Goal: Use online tool/utility: Utilize a website feature to perform a specific function

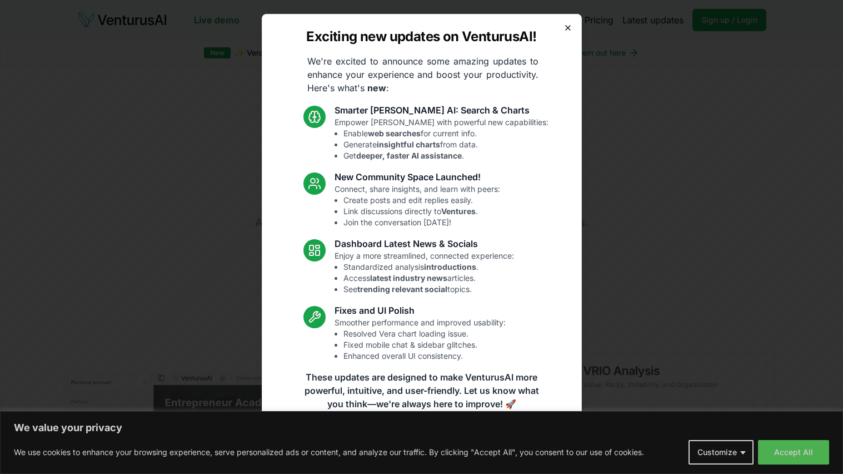
click at [567, 26] on icon "button" at bounding box center [568, 28] width 4 height 4
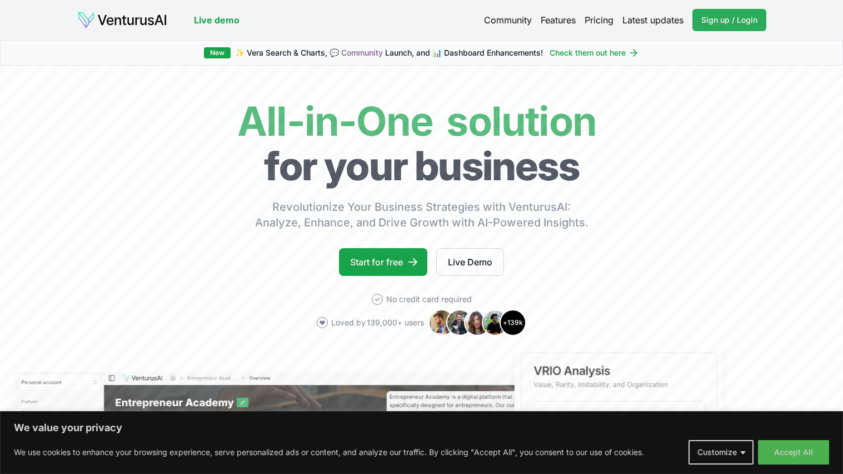
click at [719, 18] on span "Sign up / Login" at bounding box center [730, 19] width 56 height 11
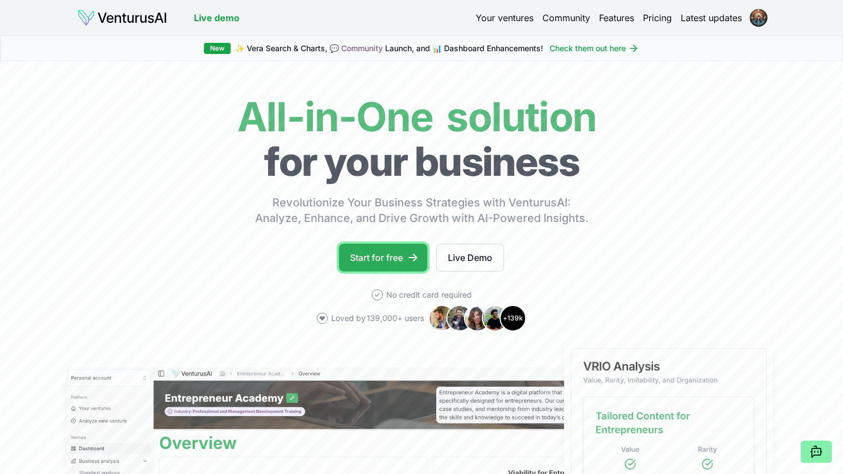
click at [395, 257] on link "Start for free" at bounding box center [383, 258] width 88 height 28
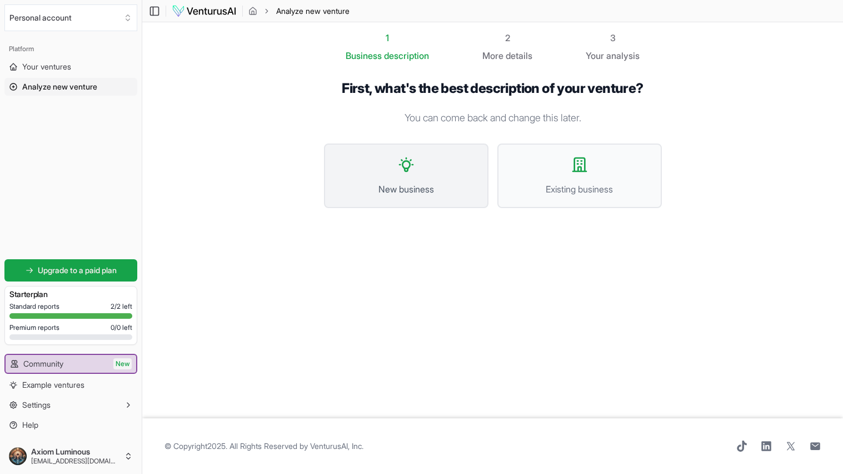
click at [407, 161] on icon at bounding box center [407, 165] width 18 height 18
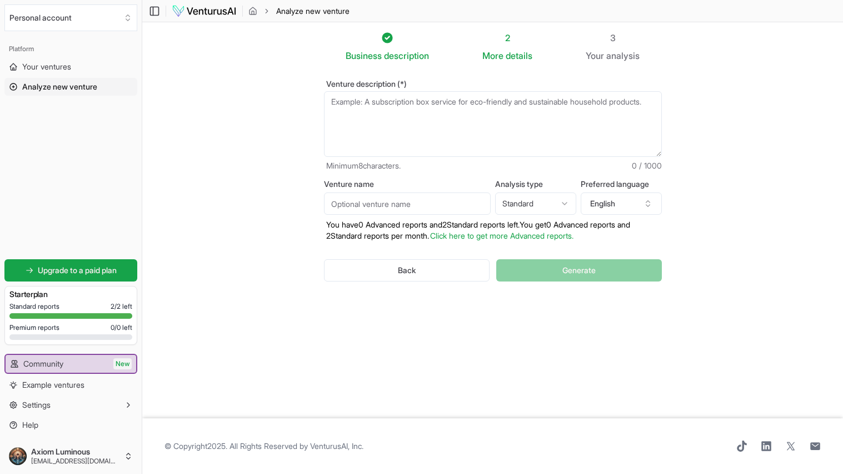
click at [334, 108] on textarea "Venture description (*)" at bounding box center [493, 124] width 338 height 66
paste textarea "Venturas Instant feedback on business ideas"
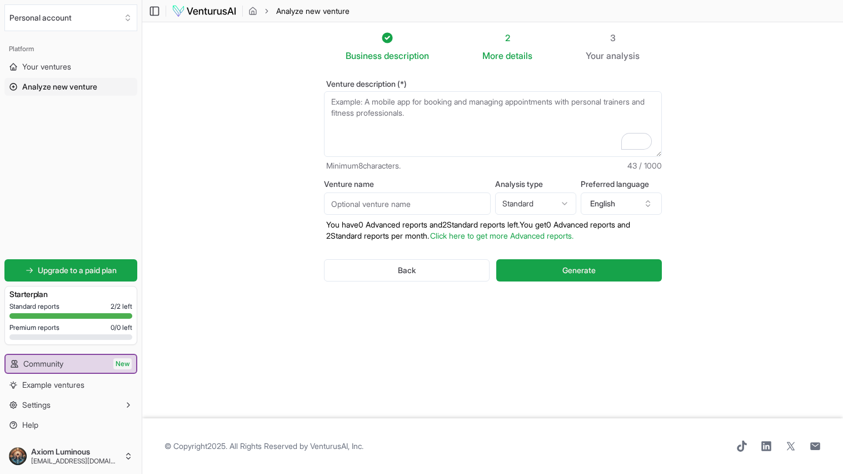
type textarea "Venturas Instant feedback on business ideas"
drag, startPoint x: 508, startPoint y: 101, endPoint x: 330, endPoint y: 119, distance: 178.9
click at [330, 119] on textarea "Venturas Instant feedback on business ideas" at bounding box center [493, 124] width 338 height 66
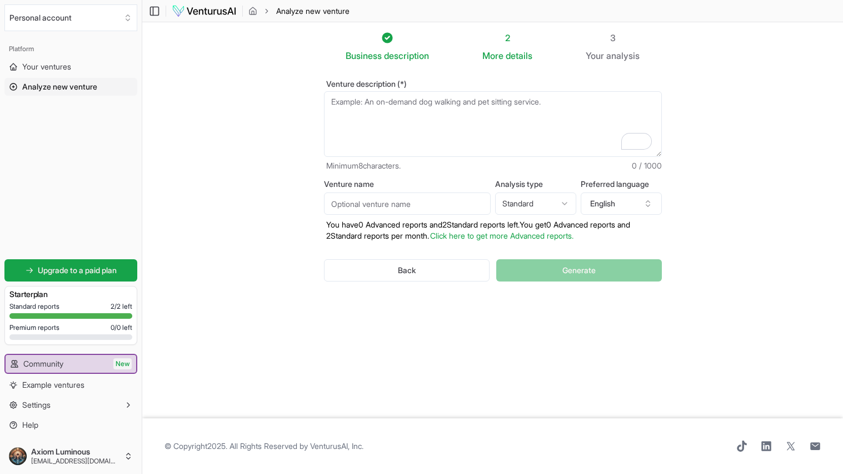
click at [349, 109] on textarea "Venture description (*)" at bounding box center [493, 124] width 338 height 66
paste textarea "Podcast & Media Production Services Purpose: Support podcasters with planning, …"
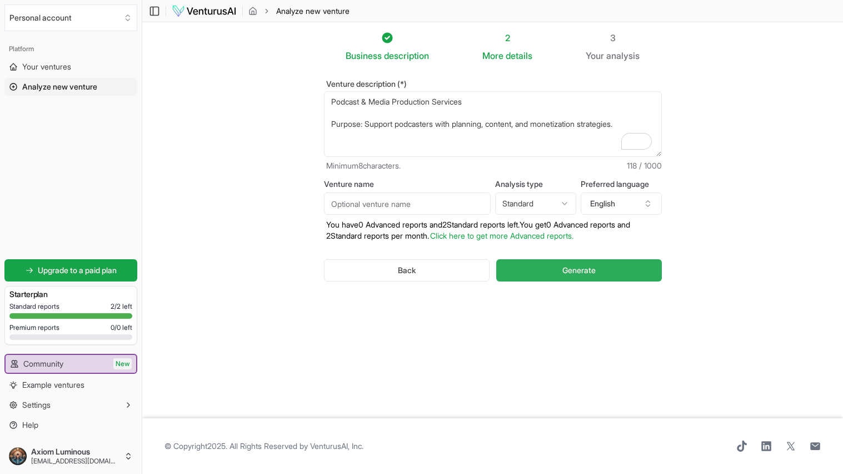
type textarea "Podcast & Media Production Services Purpose: Support podcasters with planning, …"
click at [592, 271] on span "Generate" at bounding box center [579, 270] width 33 height 11
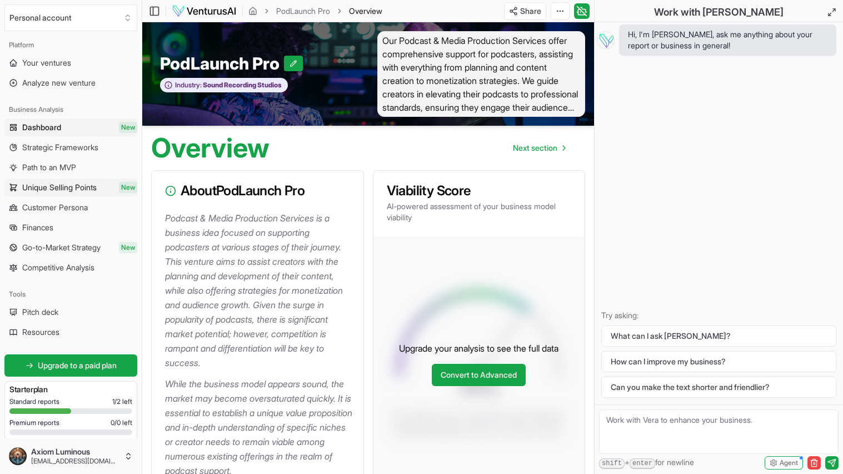
scroll to position [5, 0]
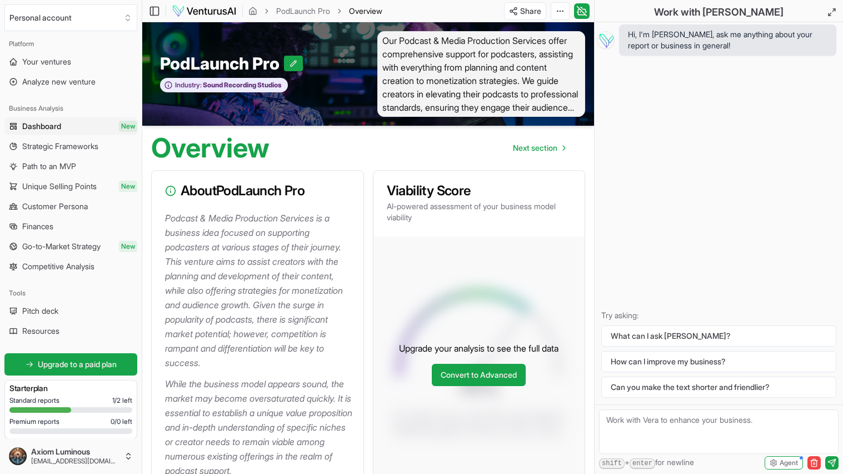
click at [51, 126] on span "Dashboard" at bounding box center [41, 126] width 39 height 11
click at [563, 7] on html "Personal account Platform Your ventures Analyze new venture Business Analysis D…" at bounding box center [421, 237] width 843 height 474
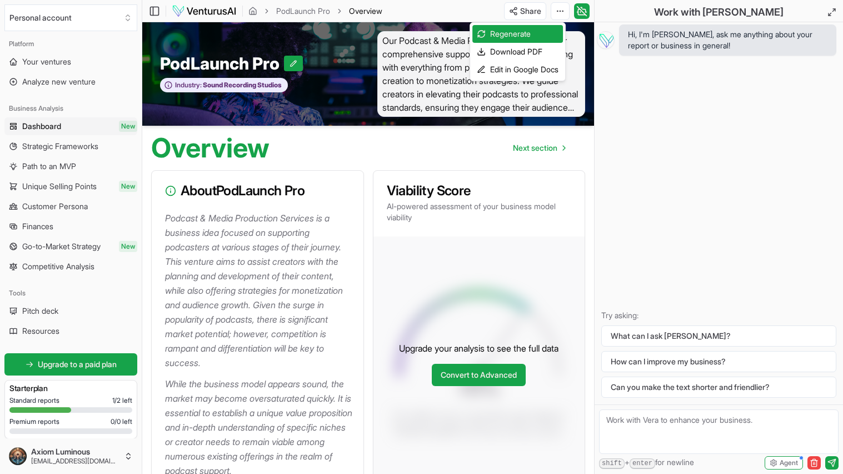
click at [732, 127] on html "Personal account Platform Your ventures Analyze new venture Business Analysis D…" at bounding box center [421, 237] width 843 height 474
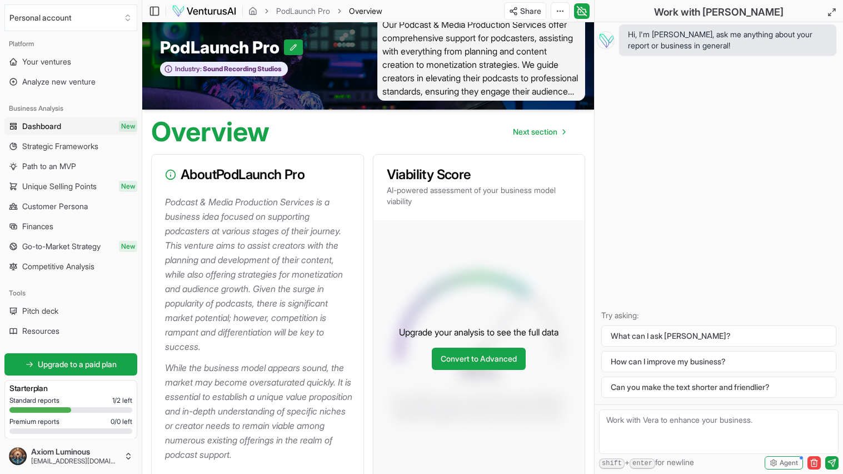
scroll to position [0, 0]
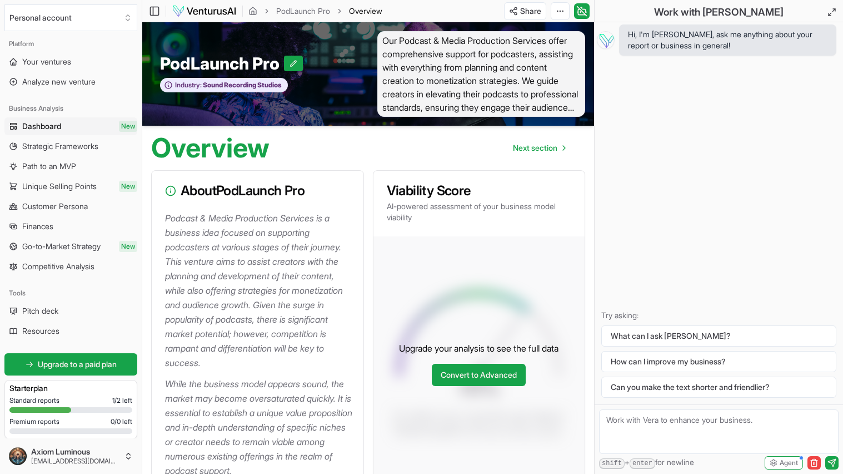
drag, startPoint x: 456, startPoint y: 24, endPoint x: 456, endPoint y: 42, distance: 17.8
click at [456, 25] on div "PodLaunch Pro Industry: Sound Recording Studios Our Podcast & Media Production …" at bounding box center [368, 73] width 452 height 103
click at [455, 48] on span "Our Podcast & Media Production Services offer comprehensive support for podcast…" at bounding box center [482, 74] width 208 height 86
click at [28, 61] on span "Your ventures" at bounding box center [46, 61] width 49 height 11
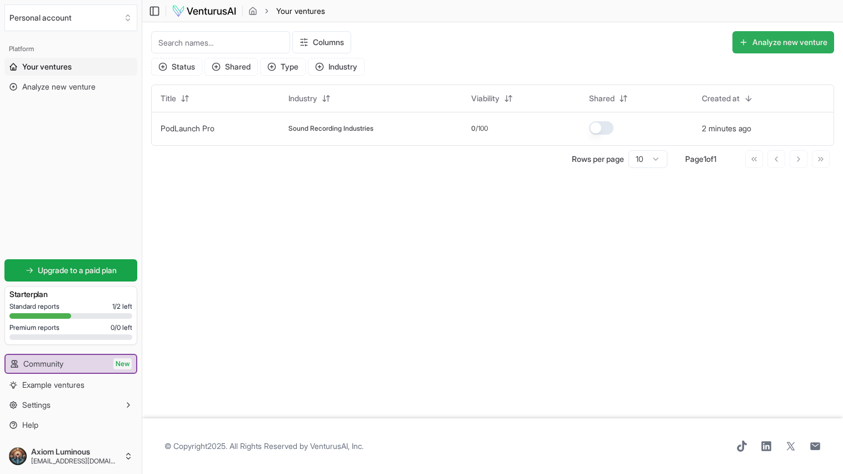
click at [780, 40] on button "Analyze new venture" at bounding box center [784, 42] width 102 height 22
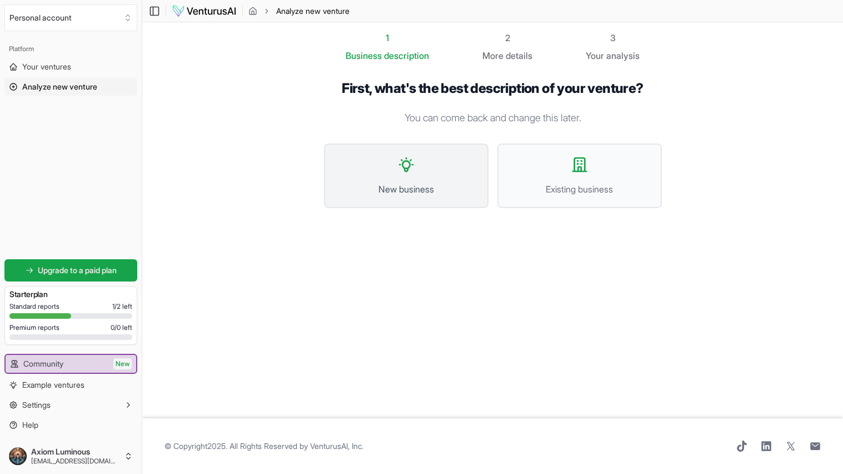
click at [391, 178] on button "New business" at bounding box center [406, 175] width 165 height 64
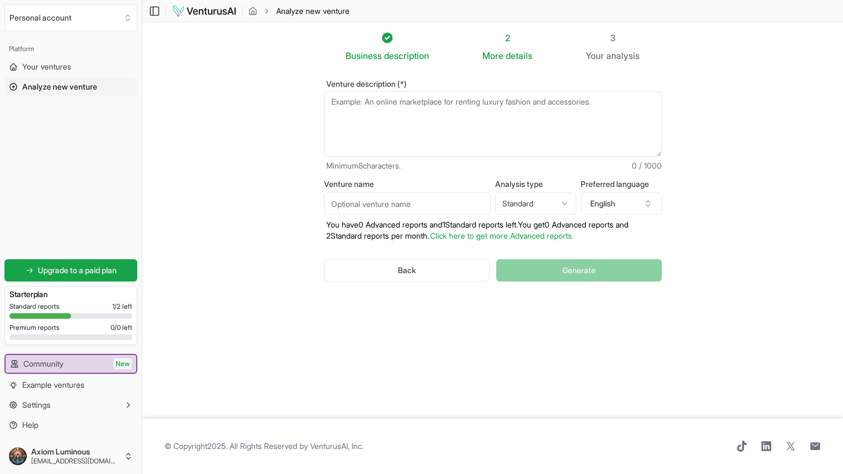
click at [359, 121] on textarea "Venture description (*)" at bounding box center [493, 124] width 338 height 66
paste textarea "ChatGPT in Real Life: Services, Benefits & Monetization Map --- 1. Work & Produ…"
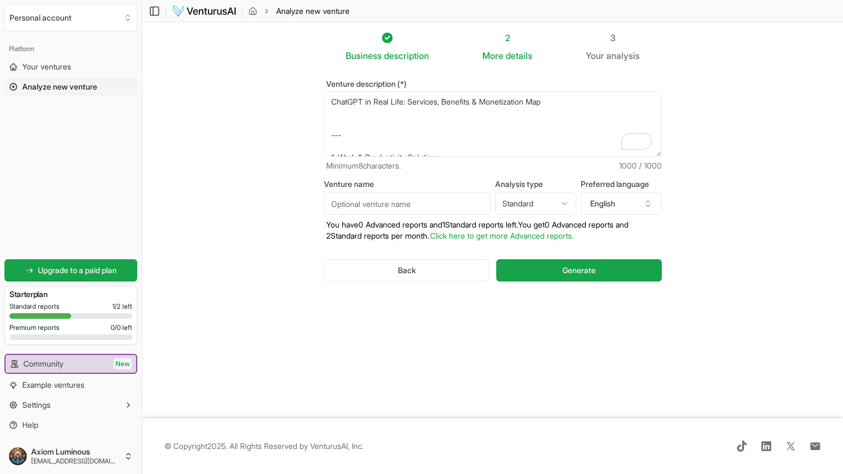
scroll to position [183, 0]
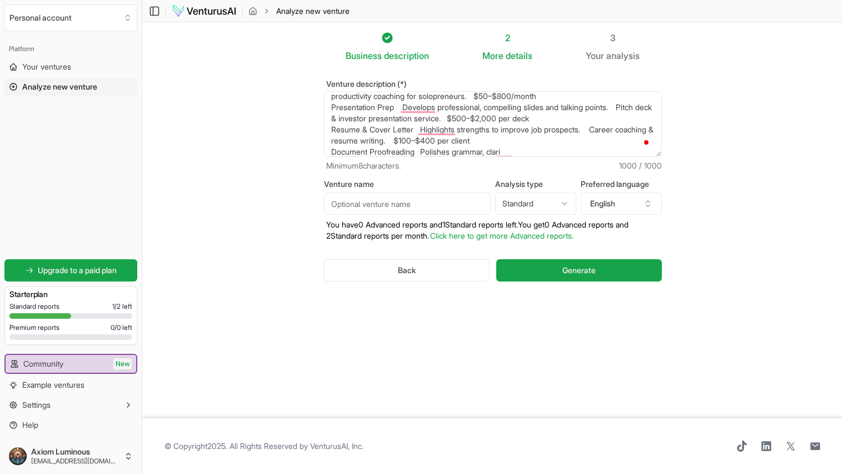
type textarea "ChatGPT in Real Life: Services, Benefits & Monetization Map --- 1. Work & Produ…"
click at [556, 202] on html "Personal account Platform Your ventures Analyze new venture Get started for fre…" at bounding box center [421, 237] width 843 height 474
click at [419, 272] on html "Personal account Platform Your ventures Analyze new venture Get started for fre…" at bounding box center [421, 237] width 843 height 474
click at [596, 269] on span "Generate" at bounding box center [579, 270] width 33 height 11
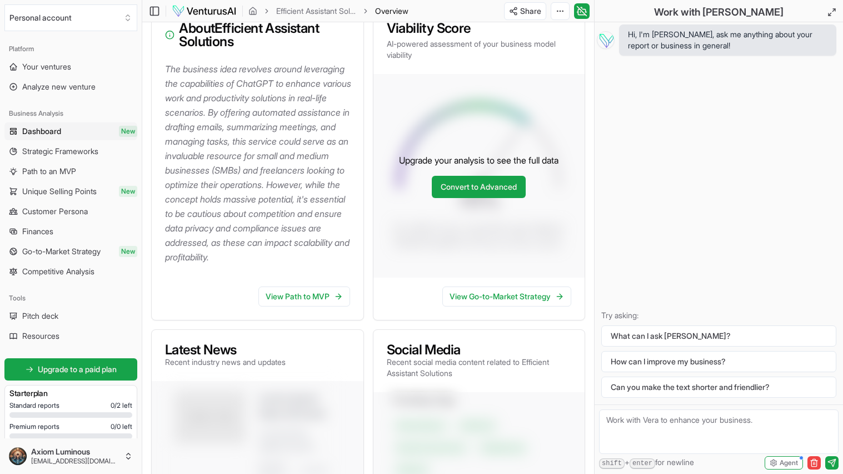
scroll to position [171, 0]
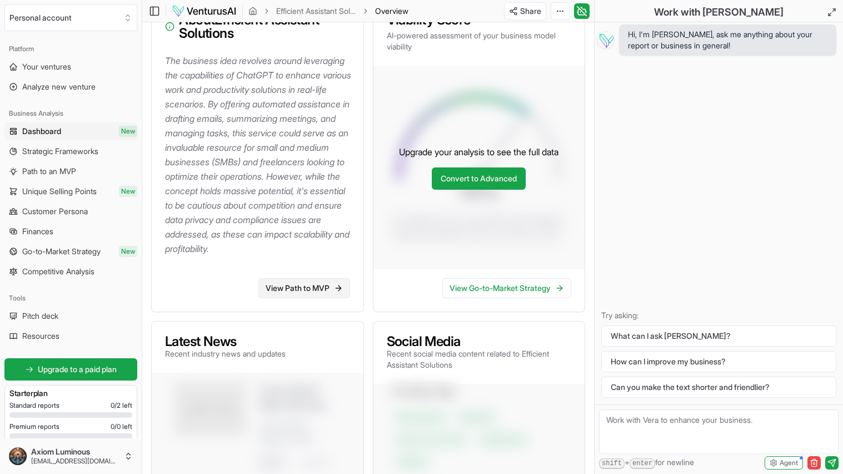
click at [331, 298] on link "View Path to MVP" at bounding box center [305, 288] width 92 height 20
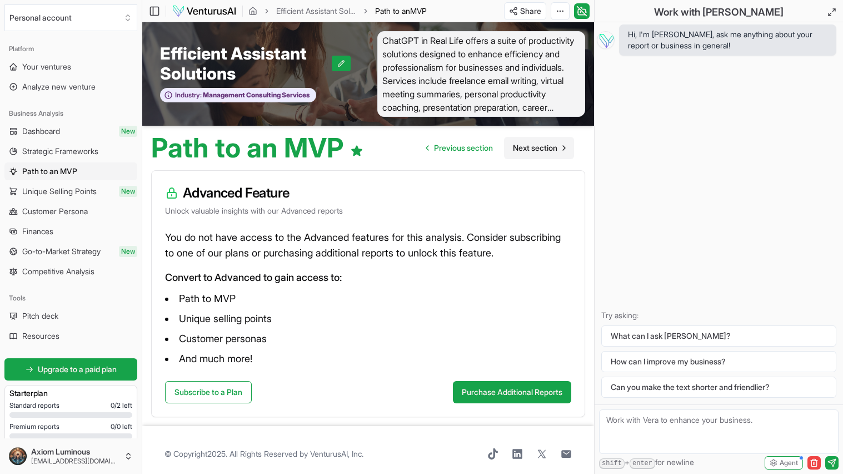
click at [530, 147] on span "Next section" at bounding box center [535, 147] width 44 height 11
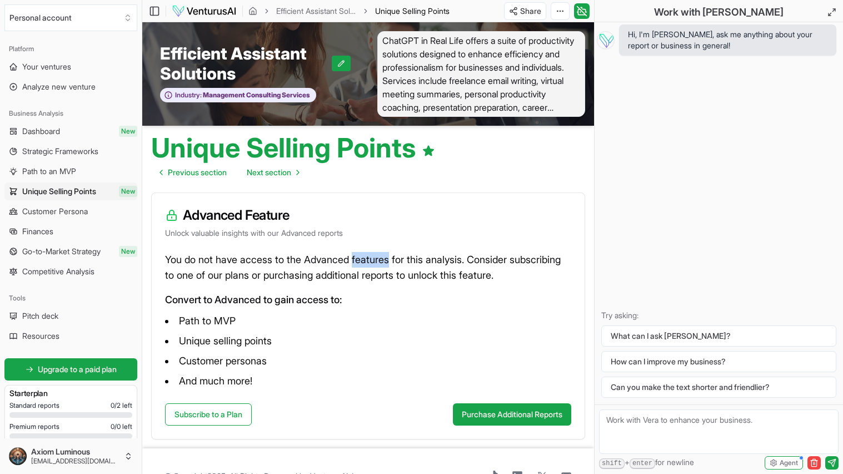
drag, startPoint x: 388, startPoint y: 262, endPoint x: 643, endPoint y: 223, distance: 258.7
click at [646, 225] on div "Personal account Platform Your ventures Analyze new venture Business Analysis D…" at bounding box center [421, 252] width 843 height 504
click at [410, 8] on span "Unique Selling Points" at bounding box center [412, 10] width 75 height 9
click at [320, 11] on link "Efficient Assistant Solutions" at bounding box center [316, 11] width 80 height 11
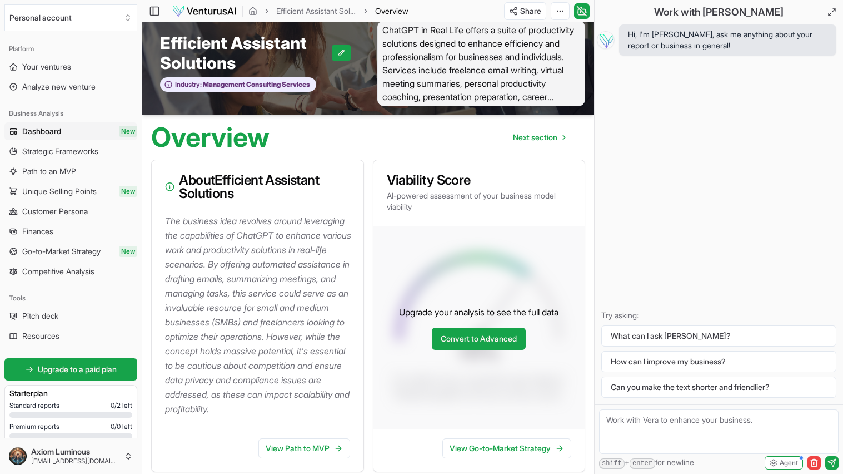
scroll to position [17, 0]
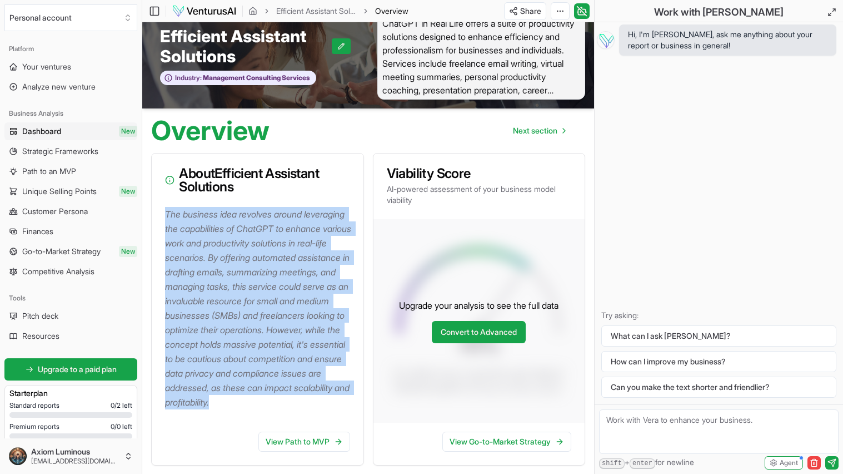
drag, startPoint x: 166, startPoint y: 214, endPoint x: 252, endPoint y: 364, distance: 173.1
click at [298, 409] on p "The business idea revolves around leveraging the capabilities of ChatGPT to enh…" at bounding box center [260, 308] width 190 height 202
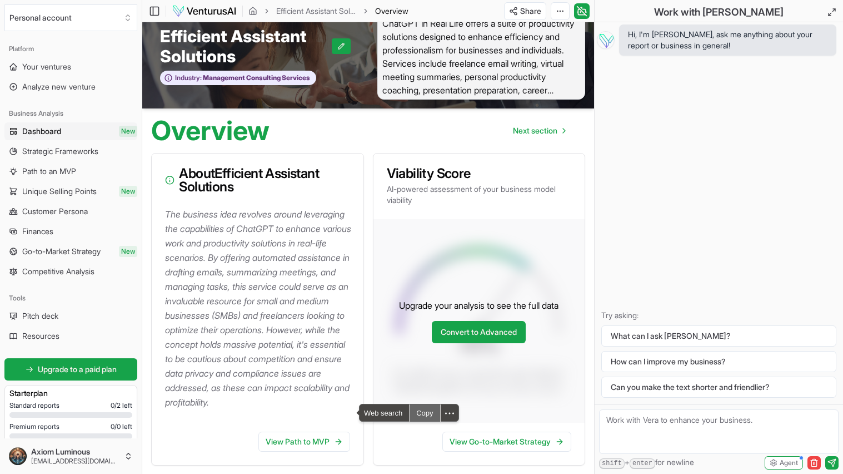
click at [424, 414] on div "Copy" at bounding box center [425, 412] width 30 height 17
